Goal: Find contact information: Find contact information

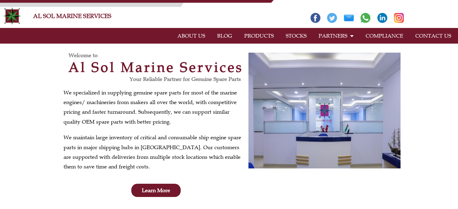
click at [257, 36] on link "PRODUCTS" at bounding box center [259, 36] width 42 height 14
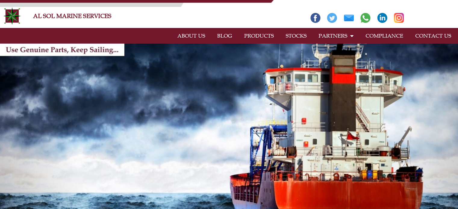
click at [436, 33] on link "CONTACT US" at bounding box center [433, 36] width 48 height 14
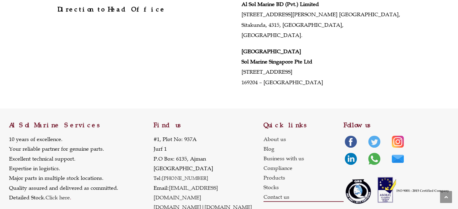
scroll to position [320, 0]
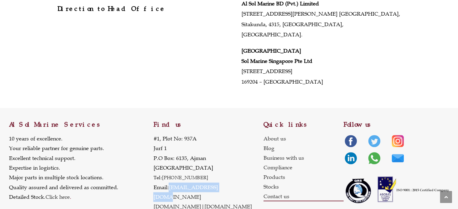
drag, startPoint x: 228, startPoint y: 173, endPoint x: 170, endPoint y: 177, distance: 58.2
click at [170, 177] on p "[STREET_ADDRESS] Tel: [PHONE_NUMBER] Email: [EMAIL_ADDRESS][DOMAIN_NAME] [DOMAI…" at bounding box center [208, 173] width 110 height 78
copy link "[EMAIL_ADDRESS][DOMAIN_NAME]"
